Goal: Check status: Check status

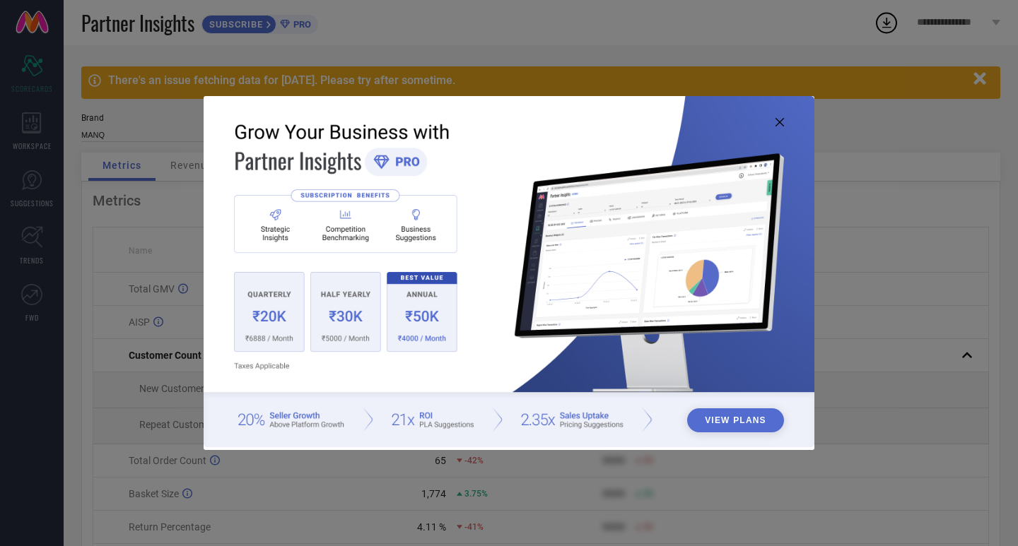
click at [777, 119] on icon at bounding box center [779, 122] width 8 height 8
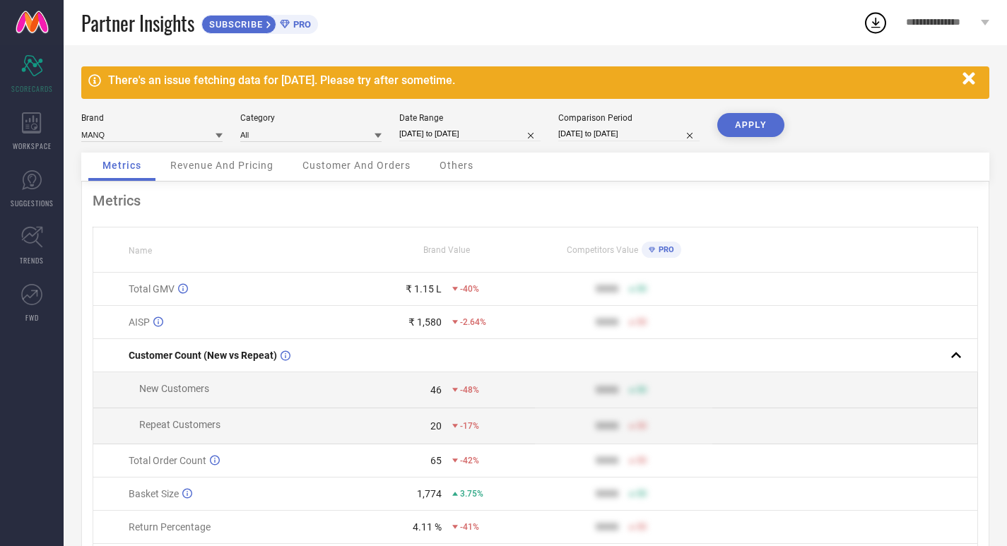
click at [463, 128] on input "[DATE] to [DATE]" at bounding box center [469, 134] width 141 height 15
select select "8"
select select "2025"
select select "9"
select select "2025"
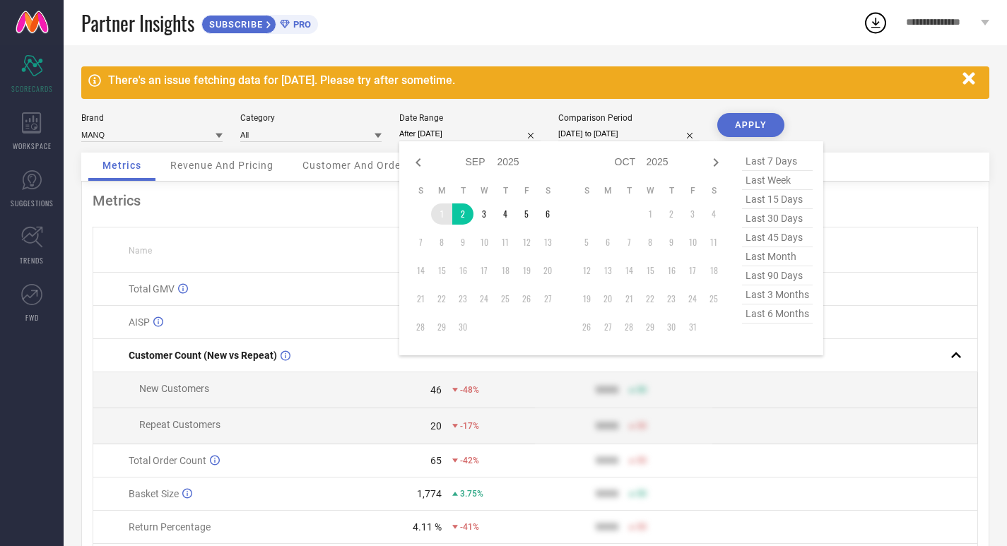
click at [435, 213] on td "1" at bounding box center [441, 214] width 21 height 21
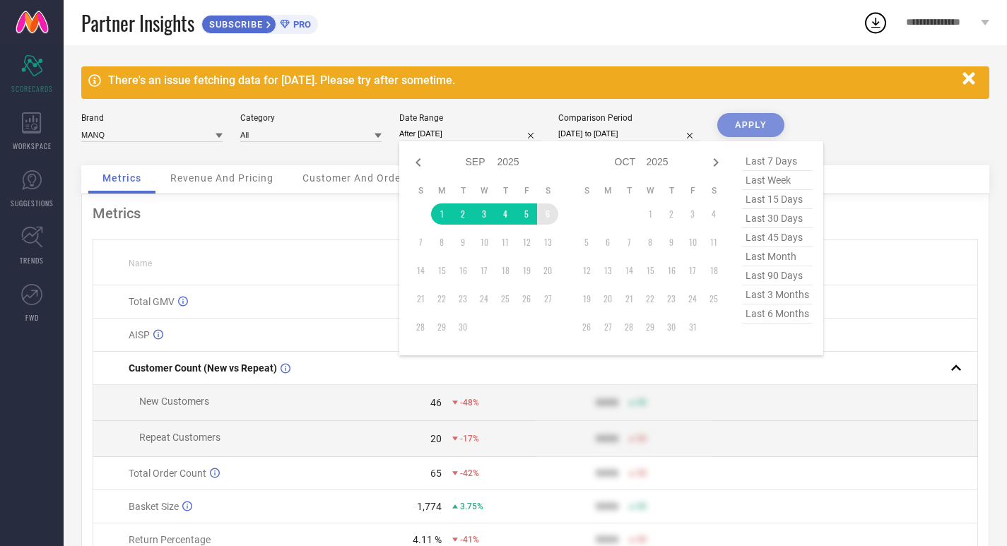
type input "[DATE] to [DATE]"
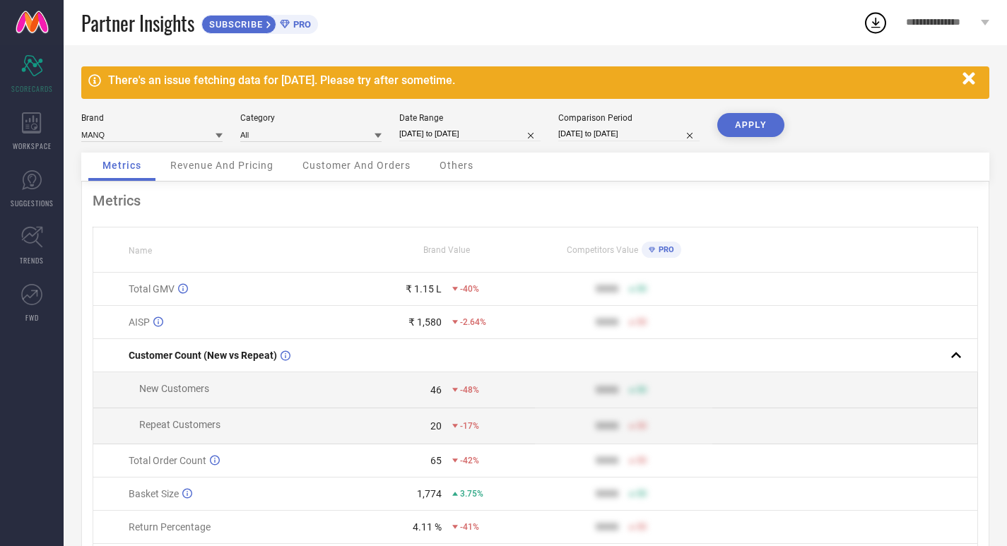
click at [647, 134] on input "[DATE] to [DATE]" at bounding box center [628, 134] width 141 height 15
select select "8"
select select "2024"
select select "9"
select select "2024"
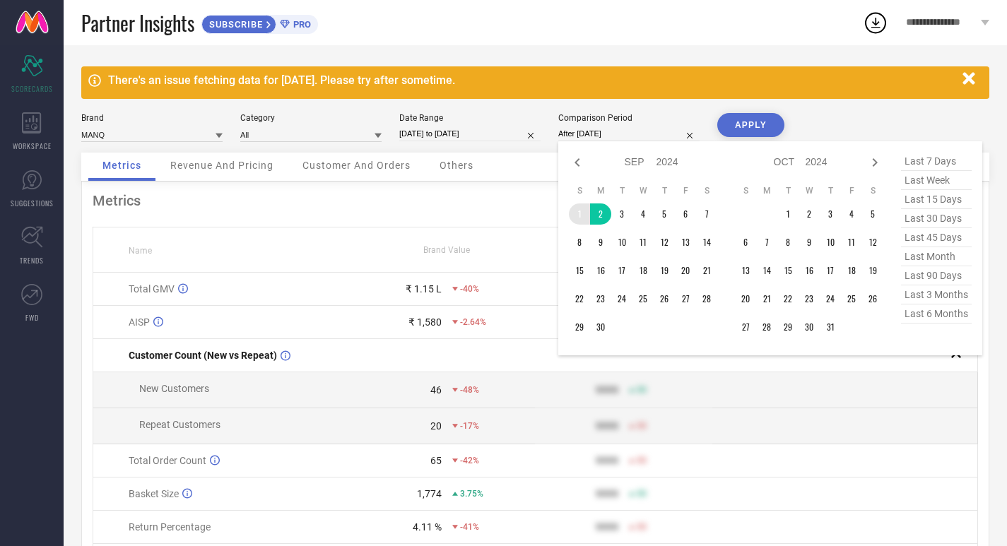
click at [582, 219] on td "1" at bounding box center [579, 214] width 21 height 21
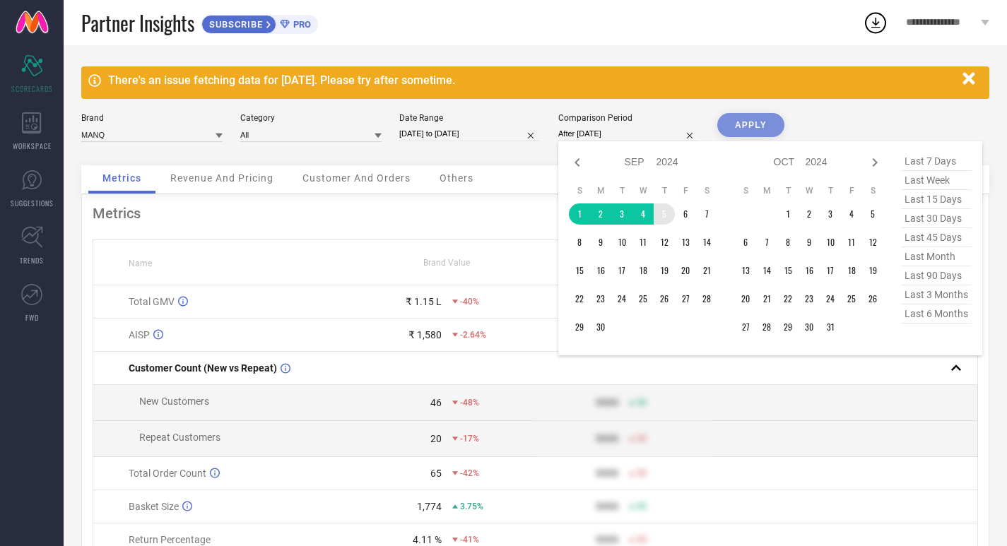
type input "[DATE] to [DATE]"
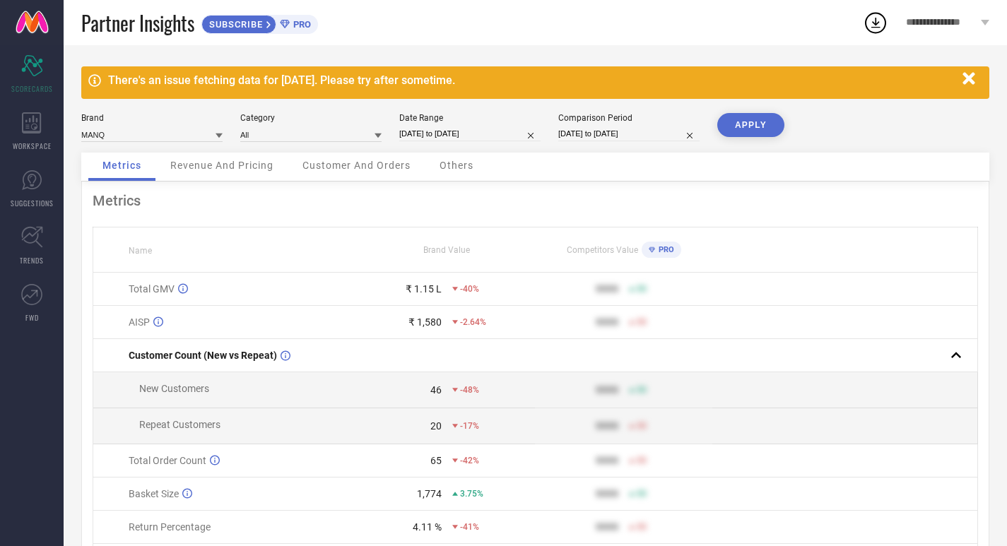
select select "8"
select select "2025"
select select "9"
select select "2025"
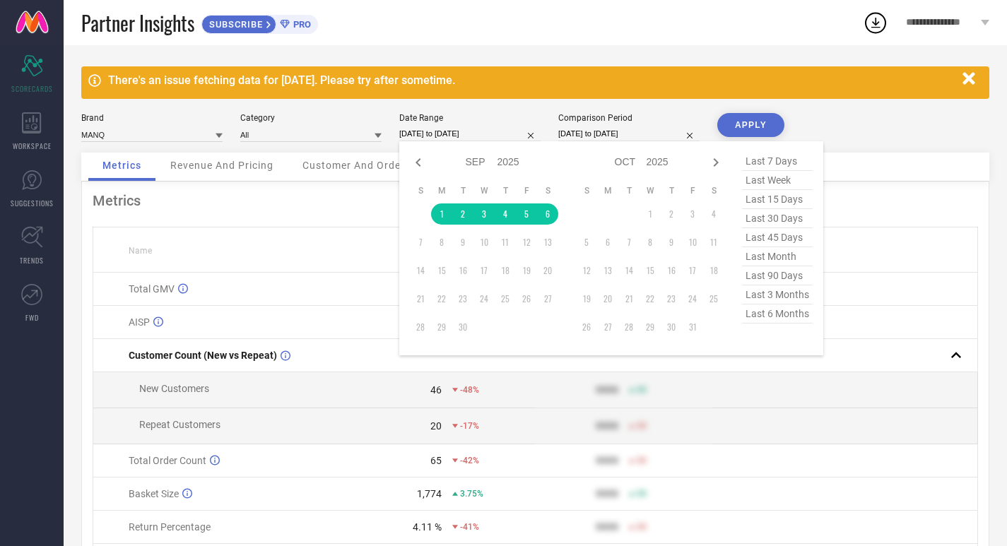
click at [473, 131] on input "[DATE] to [DATE]" at bounding box center [469, 134] width 141 height 15
click at [442, 213] on td "1" at bounding box center [441, 214] width 21 height 21
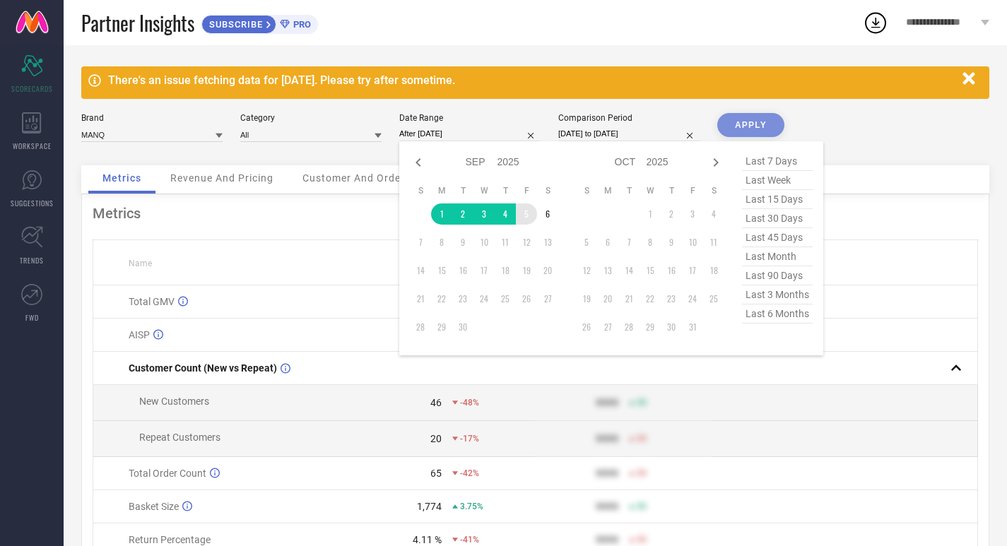
type input "[DATE] to [DATE]"
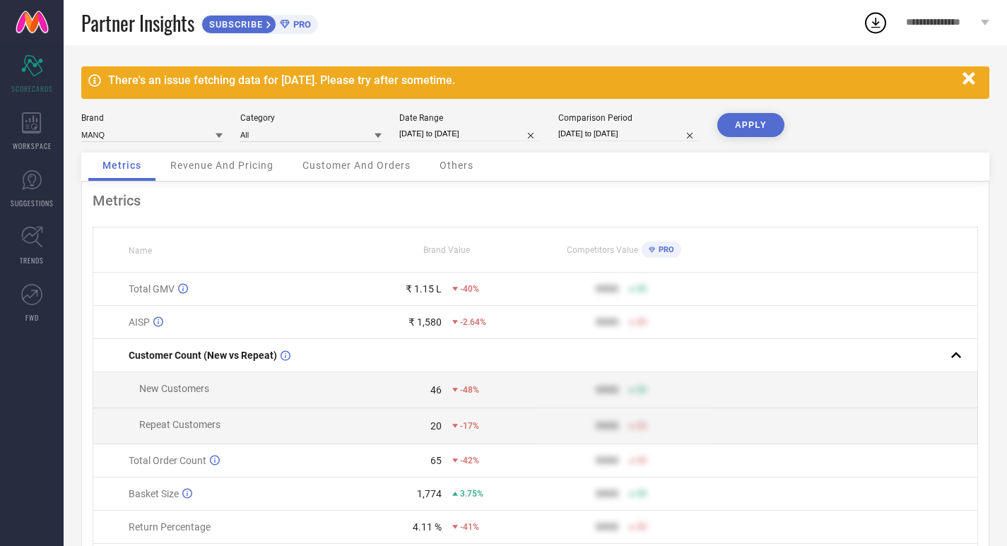
click at [761, 127] on button "APPLY" at bounding box center [750, 125] width 67 height 24
